Goal: Task Accomplishment & Management: Complete application form

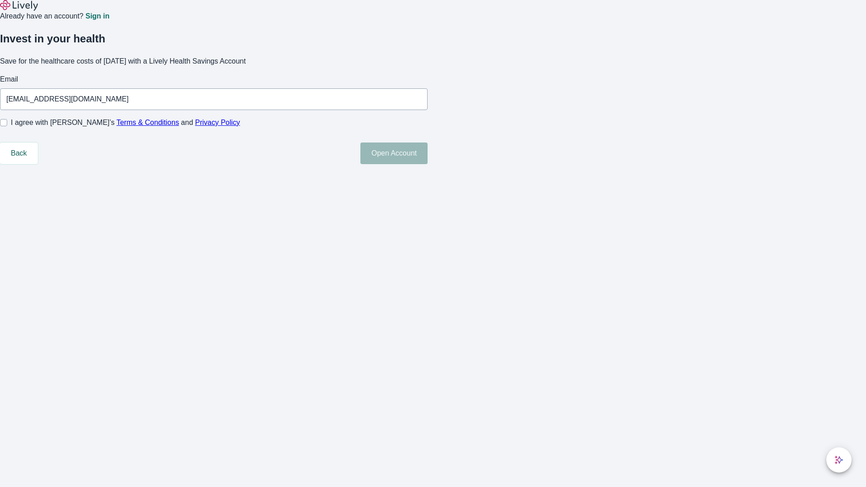
click at [7, 126] on input "I agree with Lively’s Terms & Conditions and Privacy Policy" at bounding box center [3, 122] width 7 height 7
checkbox input "true"
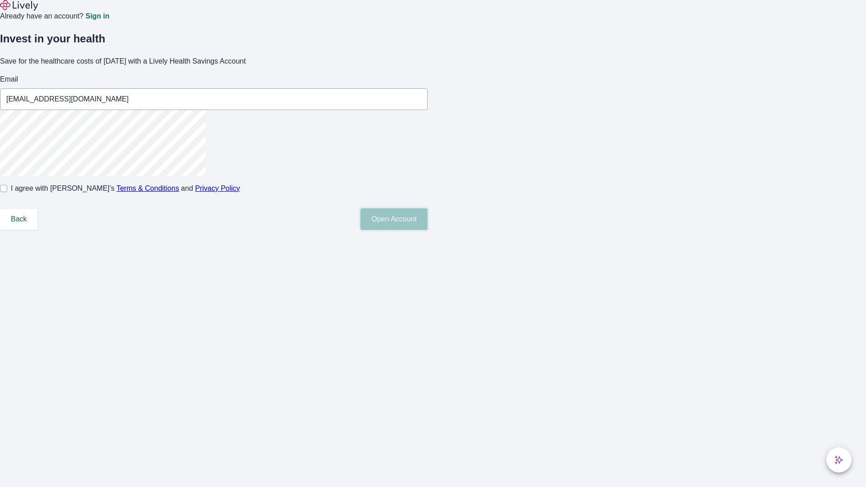
click at [428, 230] on button "Open Account" at bounding box center [393, 219] width 67 height 22
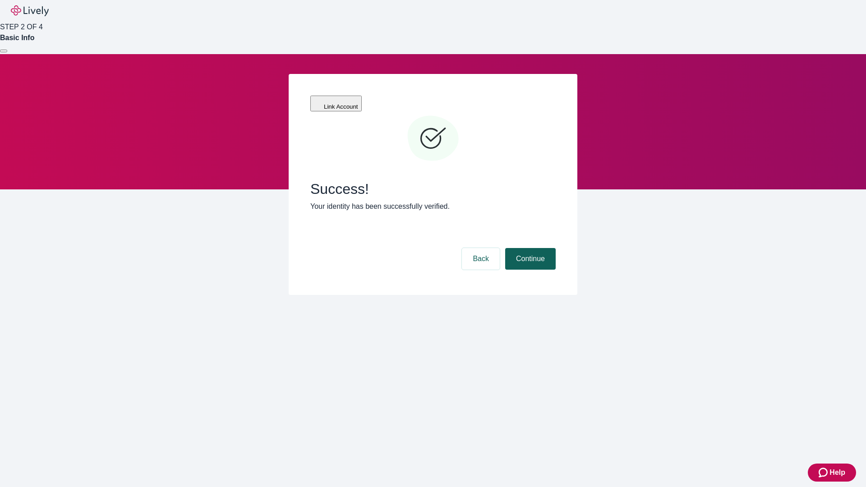
click at [529, 248] on button "Continue" at bounding box center [530, 259] width 51 height 22
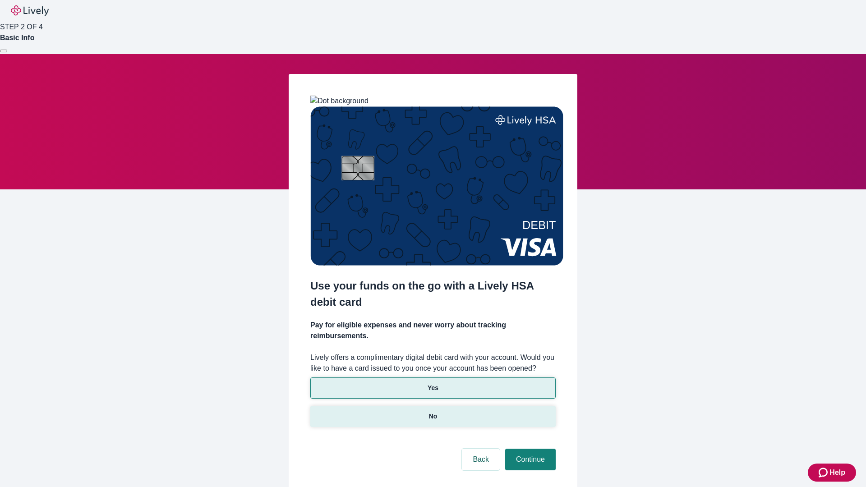
click at [433, 412] on p "No" at bounding box center [433, 416] width 9 height 9
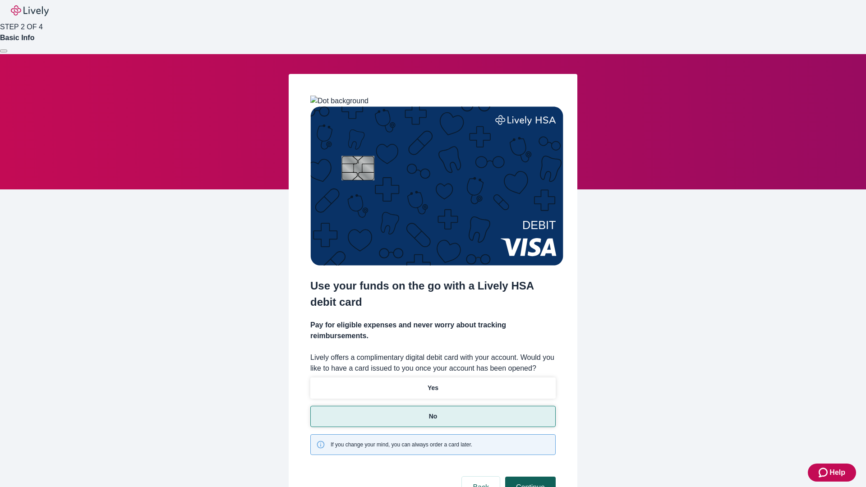
click at [529, 477] on button "Continue" at bounding box center [530, 488] width 51 height 22
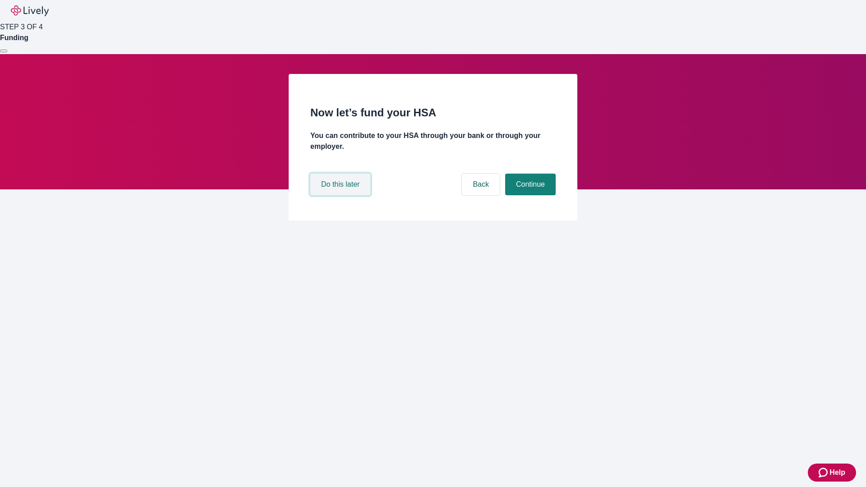
click at [342, 195] on button "Do this later" at bounding box center [340, 185] width 60 height 22
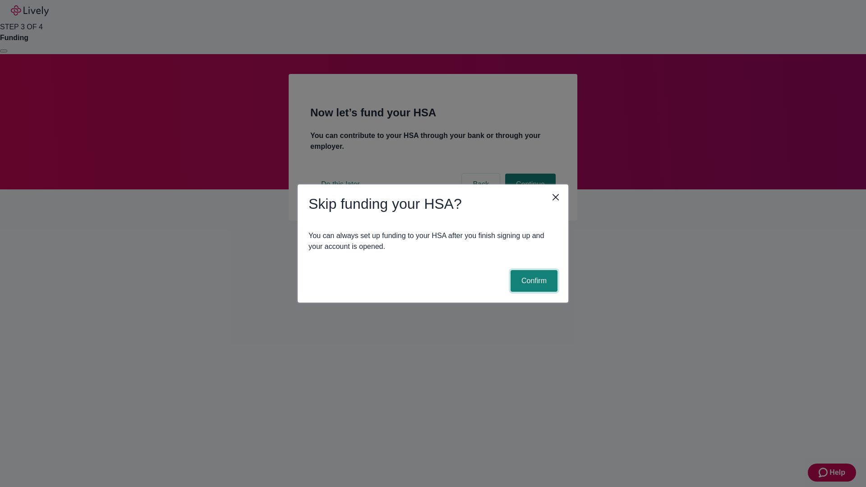
click at [533, 281] on button "Confirm" at bounding box center [534, 281] width 47 height 22
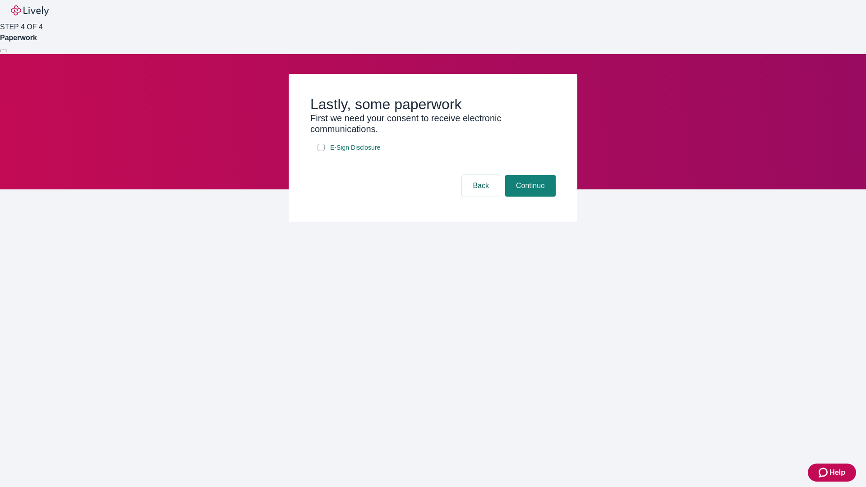
click at [321, 151] on input "E-Sign Disclosure" at bounding box center [321, 147] width 7 height 7
checkbox input "true"
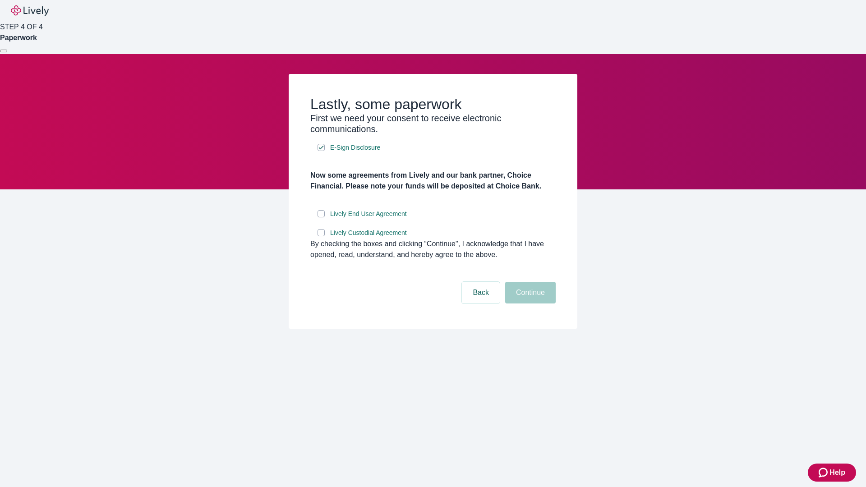
click at [321, 217] on input "Lively End User Agreement" at bounding box center [321, 213] width 7 height 7
checkbox input "true"
click at [321, 236] on input "Lively Custodial Agreement" at bounding box center [321, 232] width 7 height 7
checkbox input "true"
click at [529, 304] on button "Continue" at bounding box center [530, 293] width 51 height 22
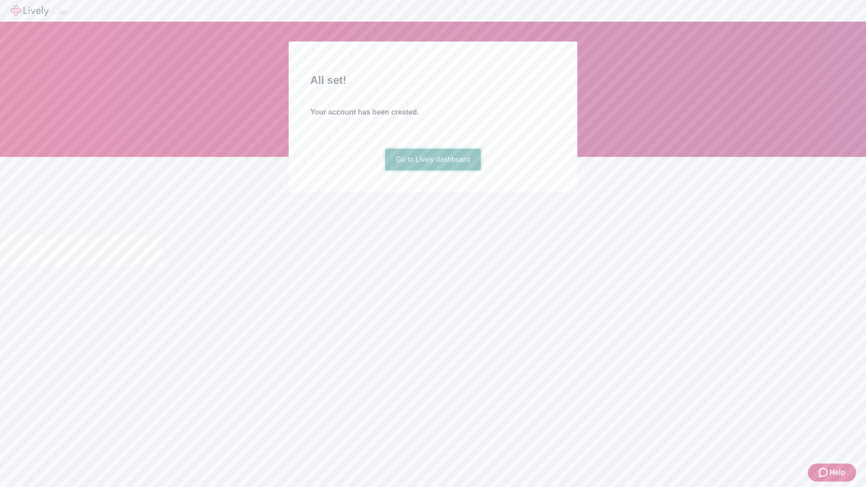
click at [433, 171] on link "Go to Lively dashboard" at bounding box center [433, 160] width 96 height 22
